Goal: Task Accomplishment & Management: Use online tool/utility

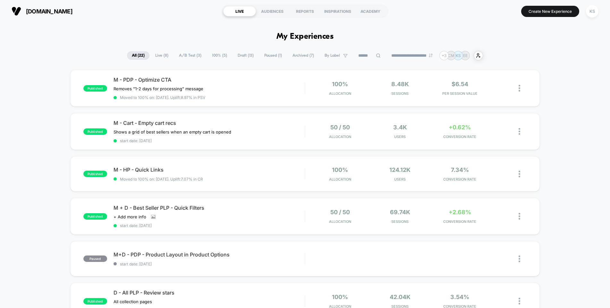
click at [180, 57] on span "A/B Test ( 3 )" at bounding box center [190, 55] width 32 height 9
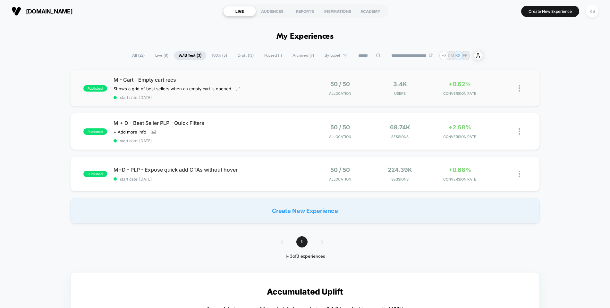
click at [154, 79] on span "M - Cart - Empty cart recs" at bounding box center [208, 80] width 191 height 6
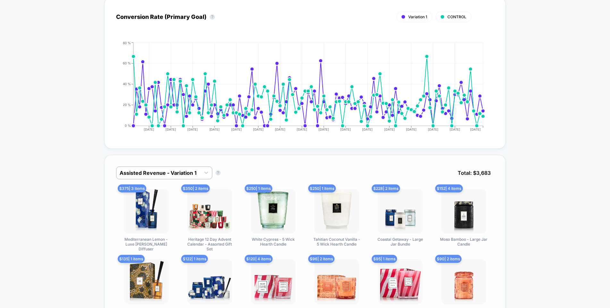
scroll to position [303, 0]
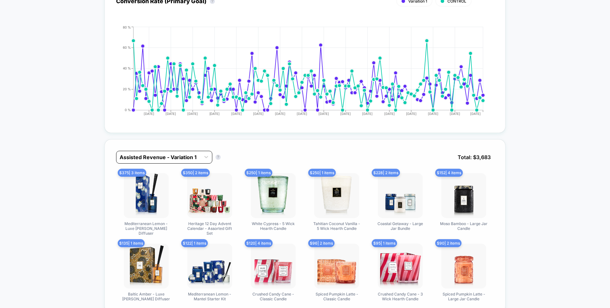
click at [184, 152] on div "Assisted Revenue - Variation 1" at bounding box center [158, 157] width 84 height 10
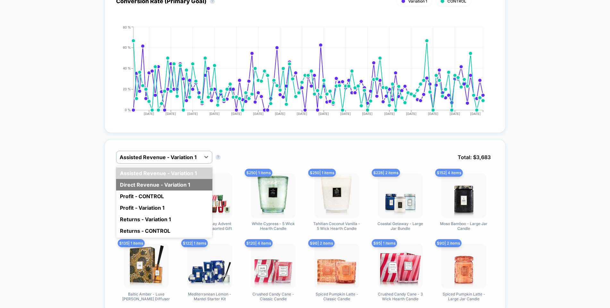
click at [182, 184] on div "Direct Revenue - Variation 1" at bounding box center [164, 185] width 96 height 12
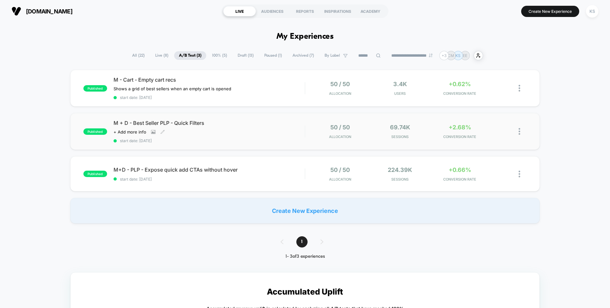
click at [193, 140] on span "start date: [DATE]" at bounding box center [208, 140] width 191 height 5
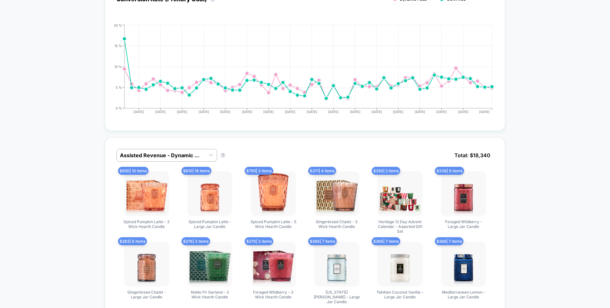
scroll to position [482, 0]
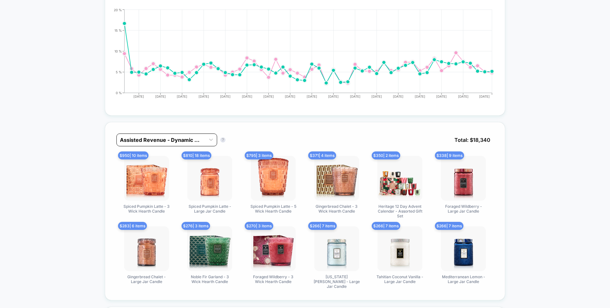
click at [138, 135] on div "Assisted Revenue - Dynamic Padd" at bounding box center [161, 140] width 88 height 10
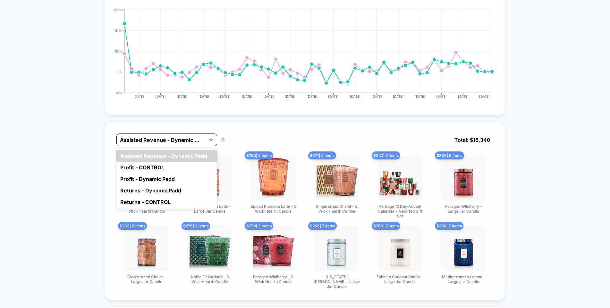
click at [141, 136] on div at bounding box center [161, 140] width 82 height 8
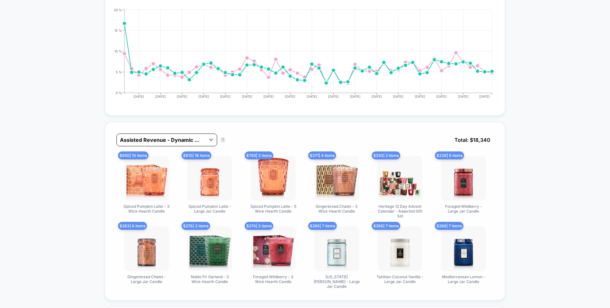
click at [181, 143] on div at bounding box center [161, 140] width 82 height 8
click at [238, 138] on div "Assisted Revenue - Dynamic Padd Assisted Revenue - Dynamic Padd ? Total: $ 18,3…" at bounding box center [304, 145] width 377 height 22
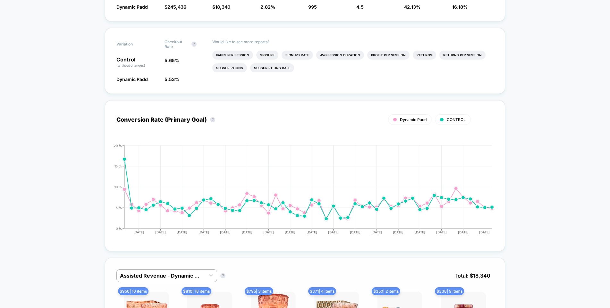
scroll to position [237, 0]
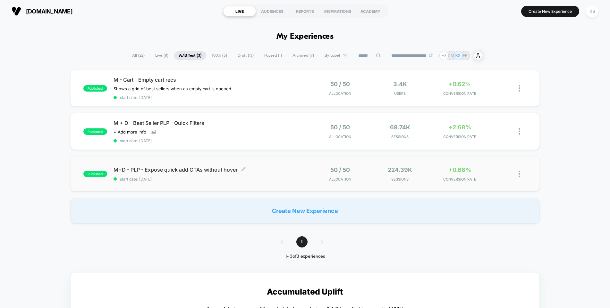
click at [202, 180] on span "start date: [DATE]" at bounding box center [208, 179] width 191 height 5
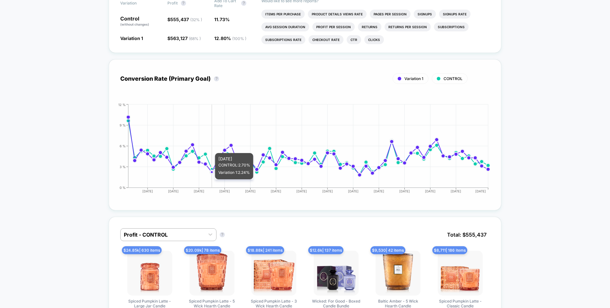
scroll to position [286, 0]
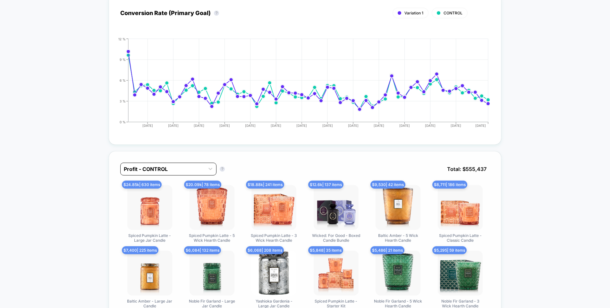
click at [162, 172] on div at bounding box center [163, 169] width 78 height 8
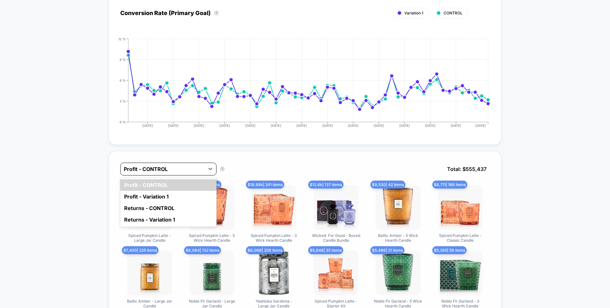
click at [162, 171] on div at bounding box center [163, 169] width 78 height 8
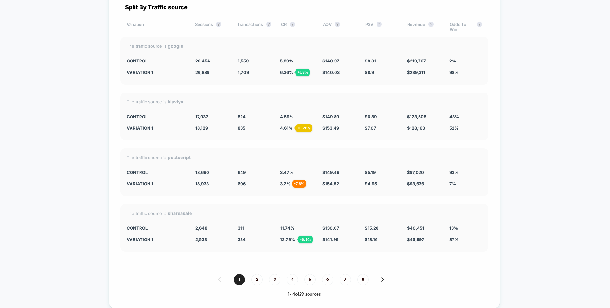
scroll to position [1326, 0]
click at [251, 285] on div "1 2 3 4 5 6 7 8 1 - 4 of 29 sources" at bounding box center [304, 284] width 368 height 23
click at [252, 281] on span "2" at bounding box center [256, 278] width 11 height 11
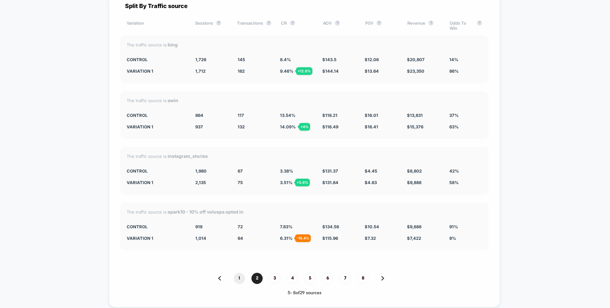
click at [234, 280] on span "1" at bounding box center [239, 278] width 11 height 11
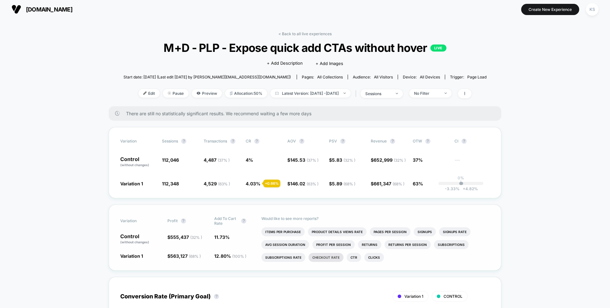
scroll to position [3, 0]
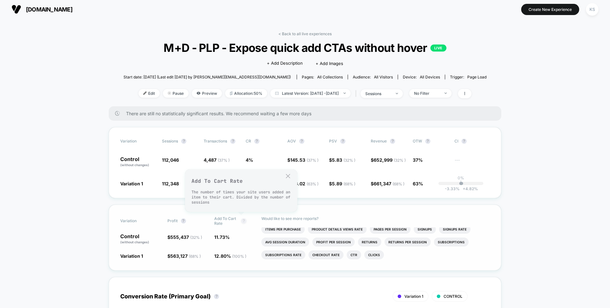
click at [241, 221] on button "?" at bounding box center [243, 221] width 5 height 5
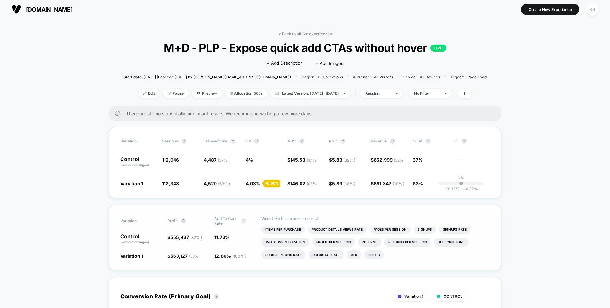
click at [241, 221] on button "?" at bounding box center [243, 221] width 5 height 5
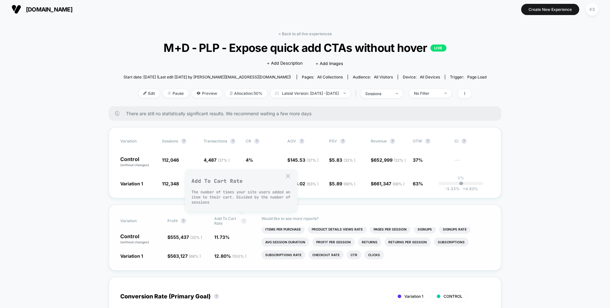
click at [241, 221] on button "?" at bounding box center [243, 221] width 5 height 5
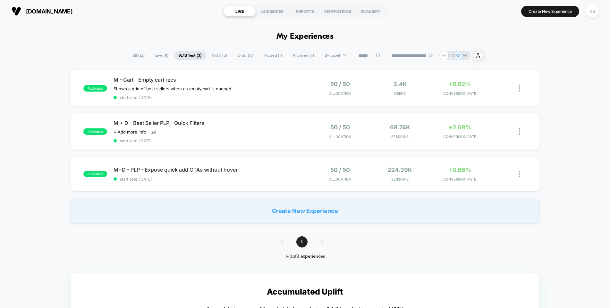
click at [138, 56] on span "All ( 22 )" at bounding box center [138, 55] width 22 height 9
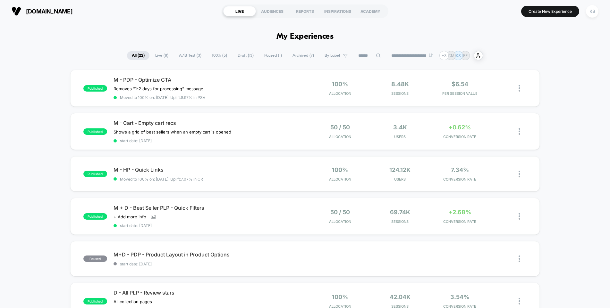
click at [239, 60] on span "Draft ( 13 )" at bounding box center [246, 55] width 26 height 9
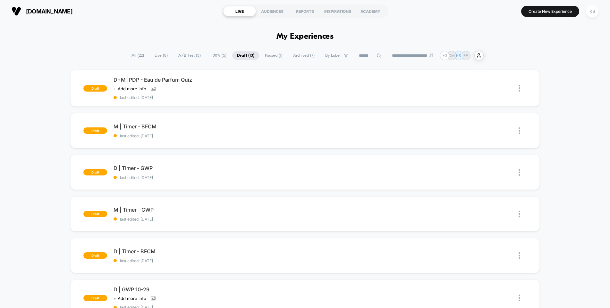
scroll to position [0, 0]
click at [446, 132] on div "Preview" at bounding box center [451, 130] width 38 height 14
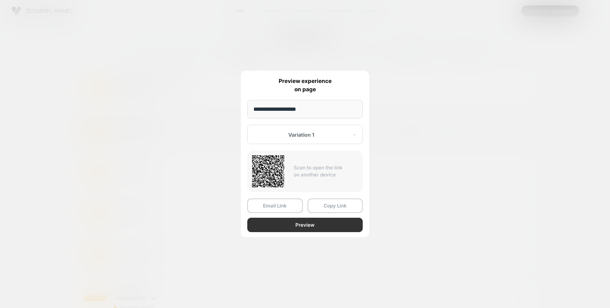
click at [306, 228] on button "Preview" at bounding box center [304, 225] width 115 height 14
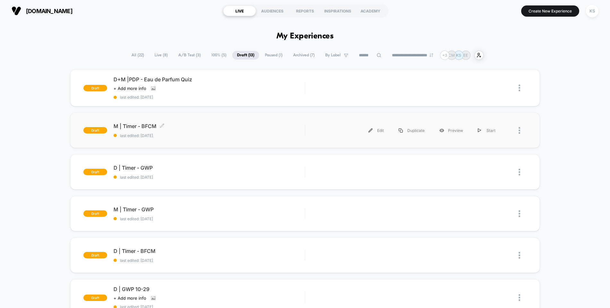
scroll to position [0, 0]
click at [208, 126] on span "M | Timer - BFCM Click to edit experience details" at bounding box center [208, 126] width 191 height 6
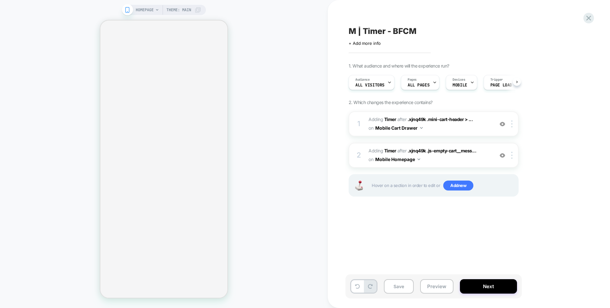
scroll to position [0, 0]
click at [387, 121] on b "Timer" at bounding box center [390, 119] width 12 height 5
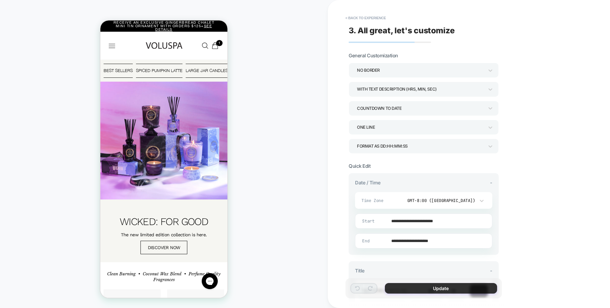
scroll to position [0, 0]
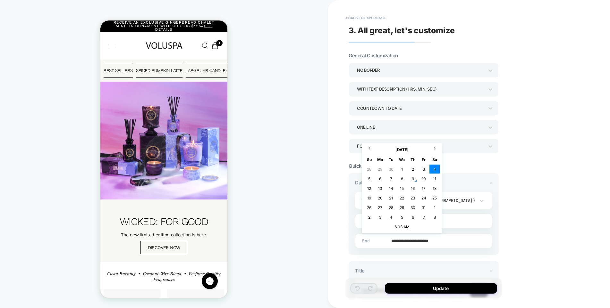
click at [401, 241] on input "**********" at bounding box center [422, 241] width 137 height 15
click at [432, 181] on td "11" at bounding box center [434, 178] width 10 height 9
type input "**********"
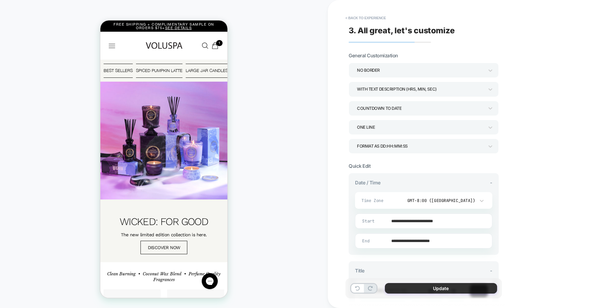
click at [443, 289] on button "Update" at bounding box center [441, 288] width 112 height 11
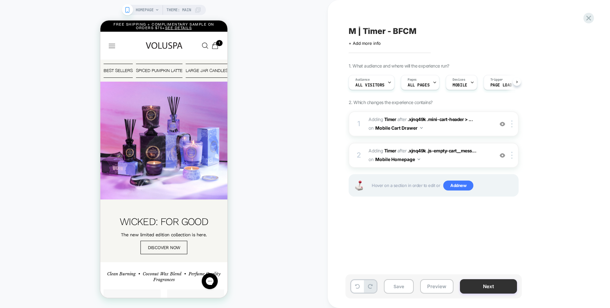
scroll to position [0, 0]
click at [218, 46] on icon "Cart with total products Svg Vector Icons : [URL][DOMAIN_NAME]" at bounding box center [215, 45] width 7 height 7
click at [338, 34] on span "Close Button" at bounding box center [341, 36] width 7 height 4
click at [485, 291] on button "Next" at bounding box center [488, 287] width 57 height 14
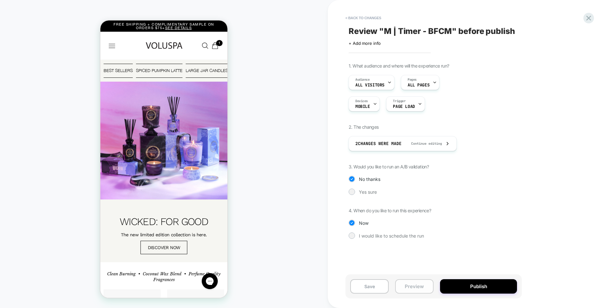
click at [420, 290] on button "Preview" at bounding box center [414, 287] width 38 height 14
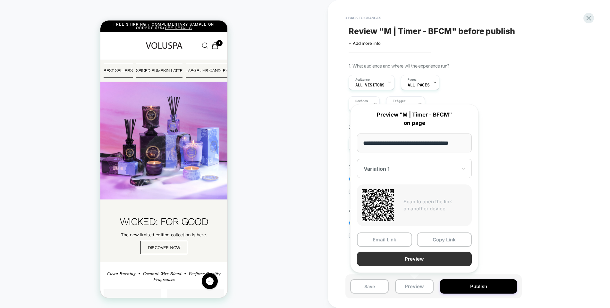
scroll to position [0, 0]
click at [417, 261] on button "Preview" at bounding box center [414, 259] width 115 height 14
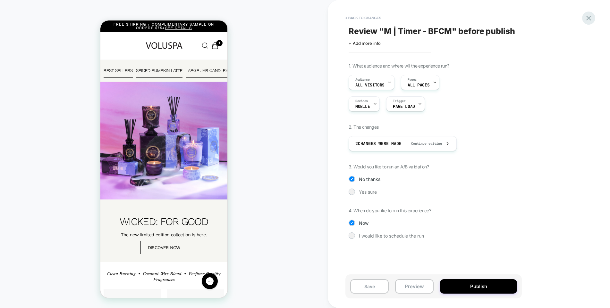
click at [590, 20] on icon at bounding box center [588, 18] width 5 height 5
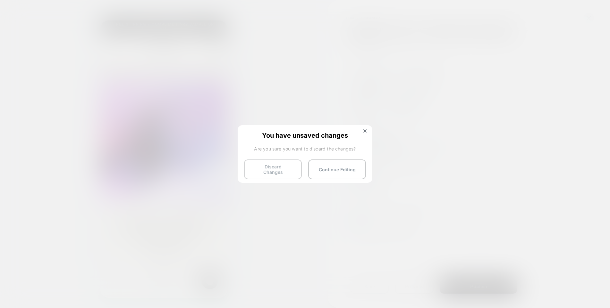
click at [287, 170] on button "Discard Changes" at bounding box center [273, 170] width 58 height 20
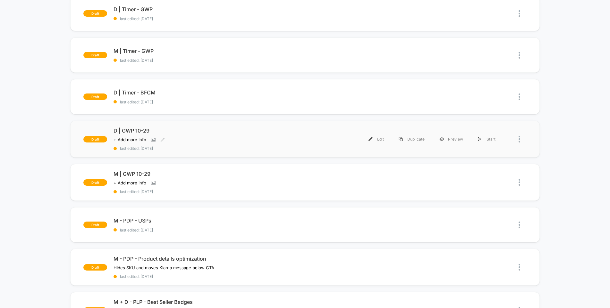
scroll to position [167, 0]
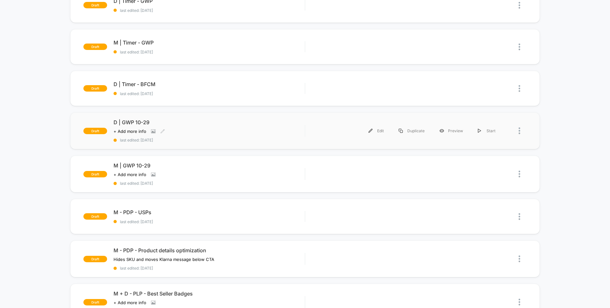
click at [205, 127] on div "D | GWP 10-29 Click to view images Click to edit experience details + Add more …" at bounding box center [208, 130] width 191 height 23
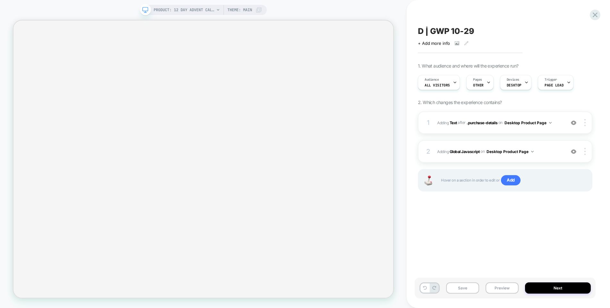
scroll to position [0, 0]
click at [490, 289] on button "Preview" at bounding box center [501, 288] width 33 height 11
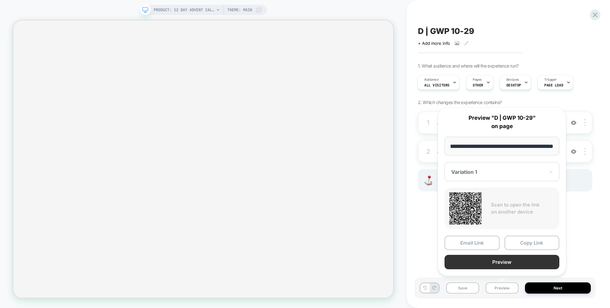
scroll to position [0, 0]
click at [470, 260] on button "Preview" at bounding box center [501, 262] width 115 height 14
